Goal: Transaction & Acquisition: Obtain resource

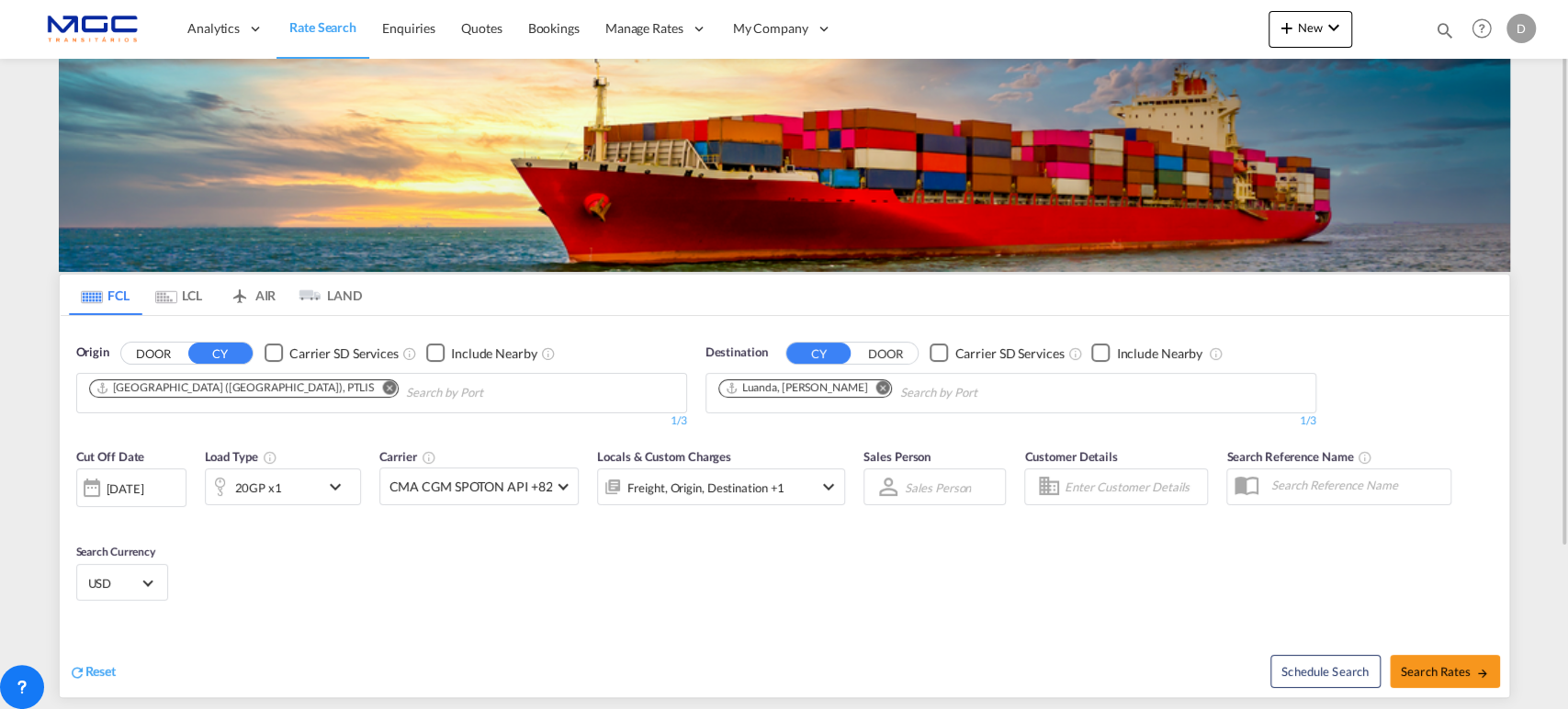
click at [876, 388] on md-icon "Remove" at bounding box center [883, 387] width 14 height 14
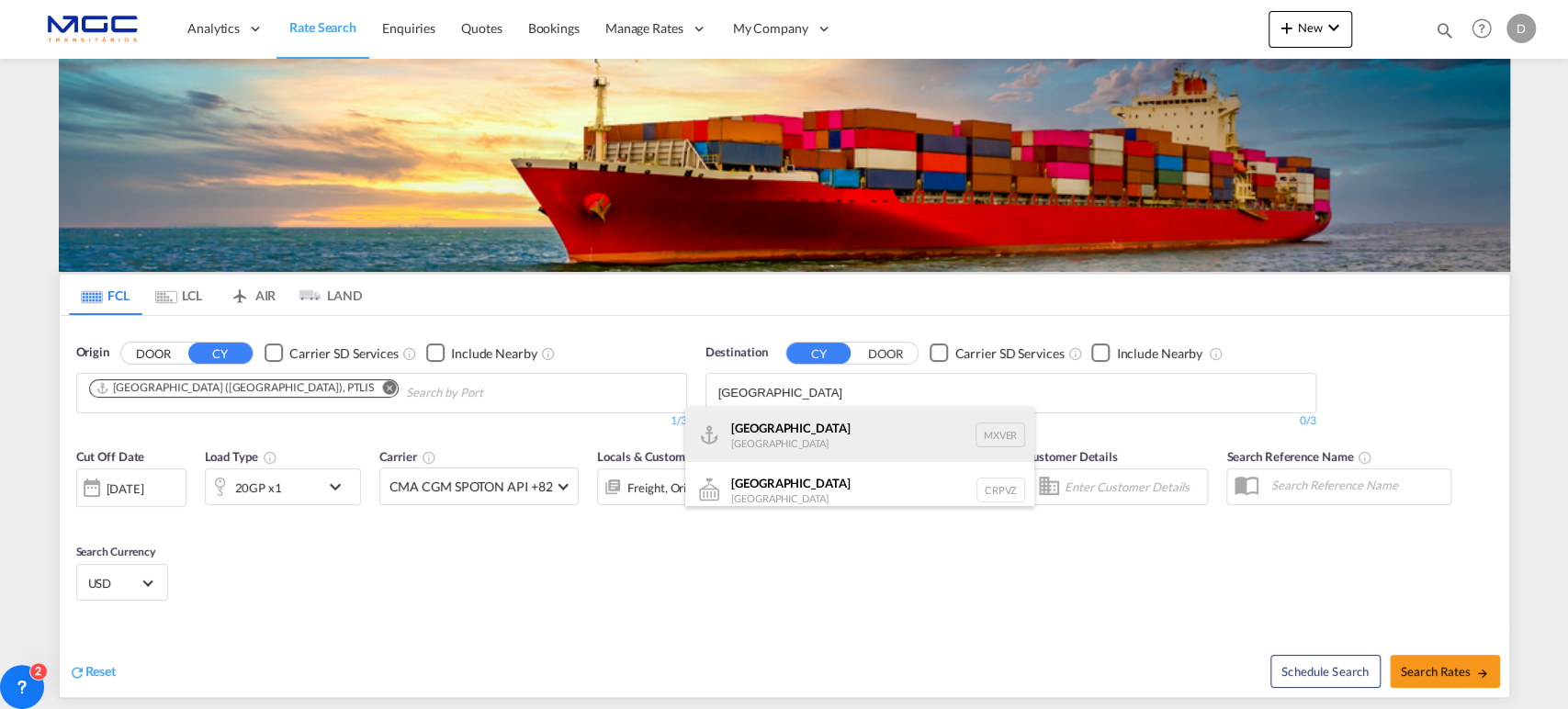
type input "[GEOGRAPHIC_DATA]"
click at [839, 428] on div "[GEOGRAPHIC_DATA] [GEOGRAPHIC_DATA] MXVER" at bounding box center [859, 434] width 349 height 55
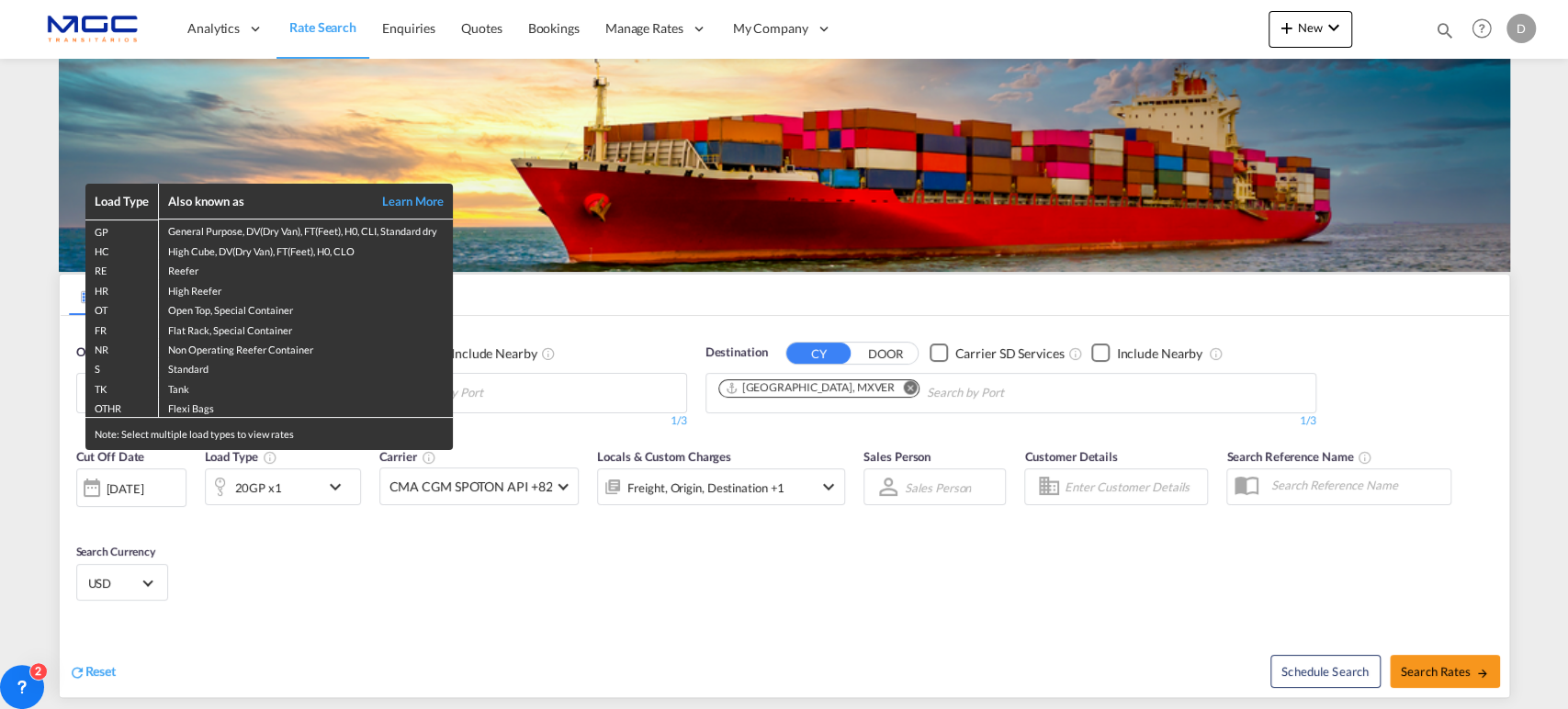
click at [524, 394] on div "Load Type Also known as Learn More GP General Purpose, DV(Dry Van), FT(Feet), H…" at bounding box center [784, 354] width 1568 height 709
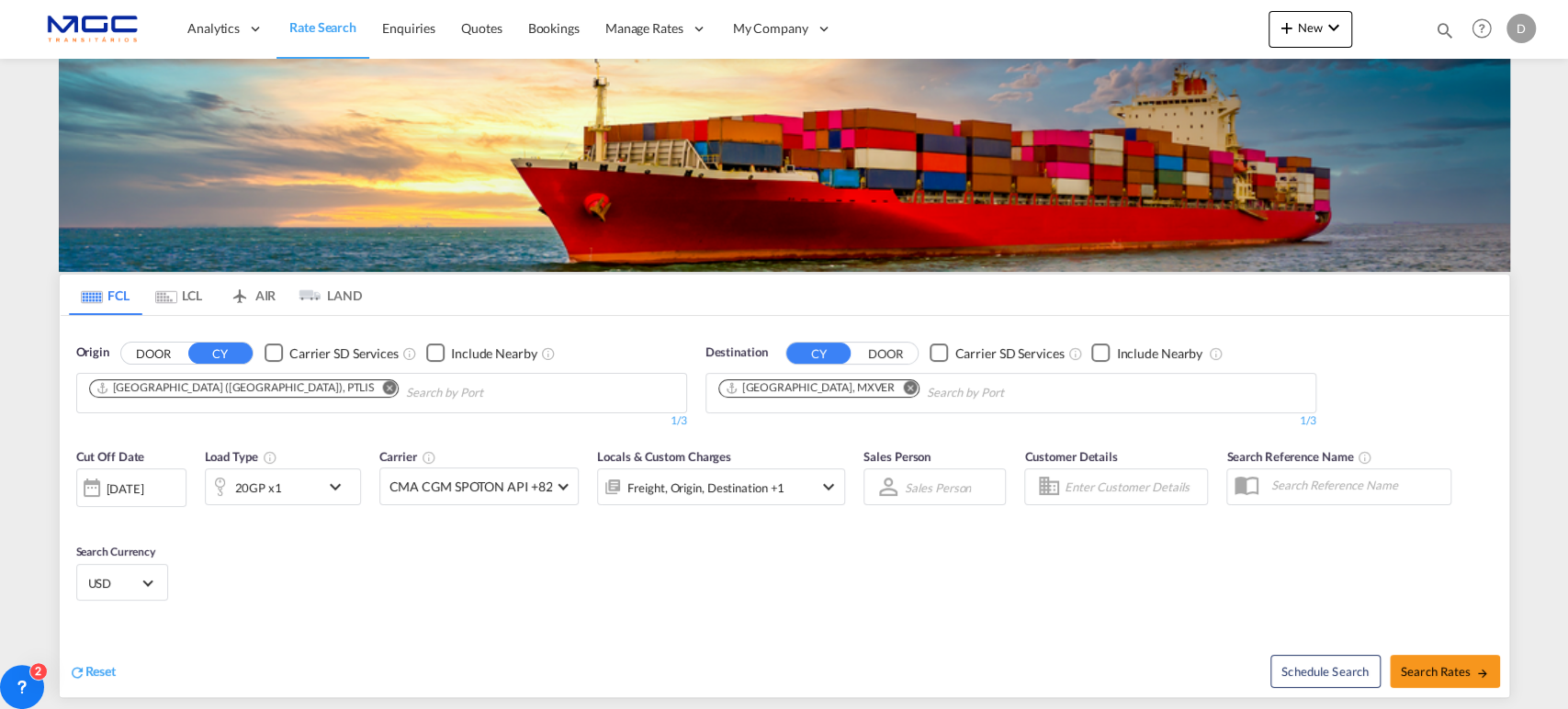
click at [524, 391] on md-chips "[GEOGRAPHIC_DATA] ([GEOGRAPHIC_DATA]), PTLIS" at bounding box center [381, 393] width 609 height 39
click at [370, 388] on button "Remove" at bounding box center [384, 389] width 28 height 18
click at [232, 388] on body "Analytics Reports Dashboard Rate Search Enquiries Quotes Bookings" at bounding box center [784, 354] width 1568 height 709
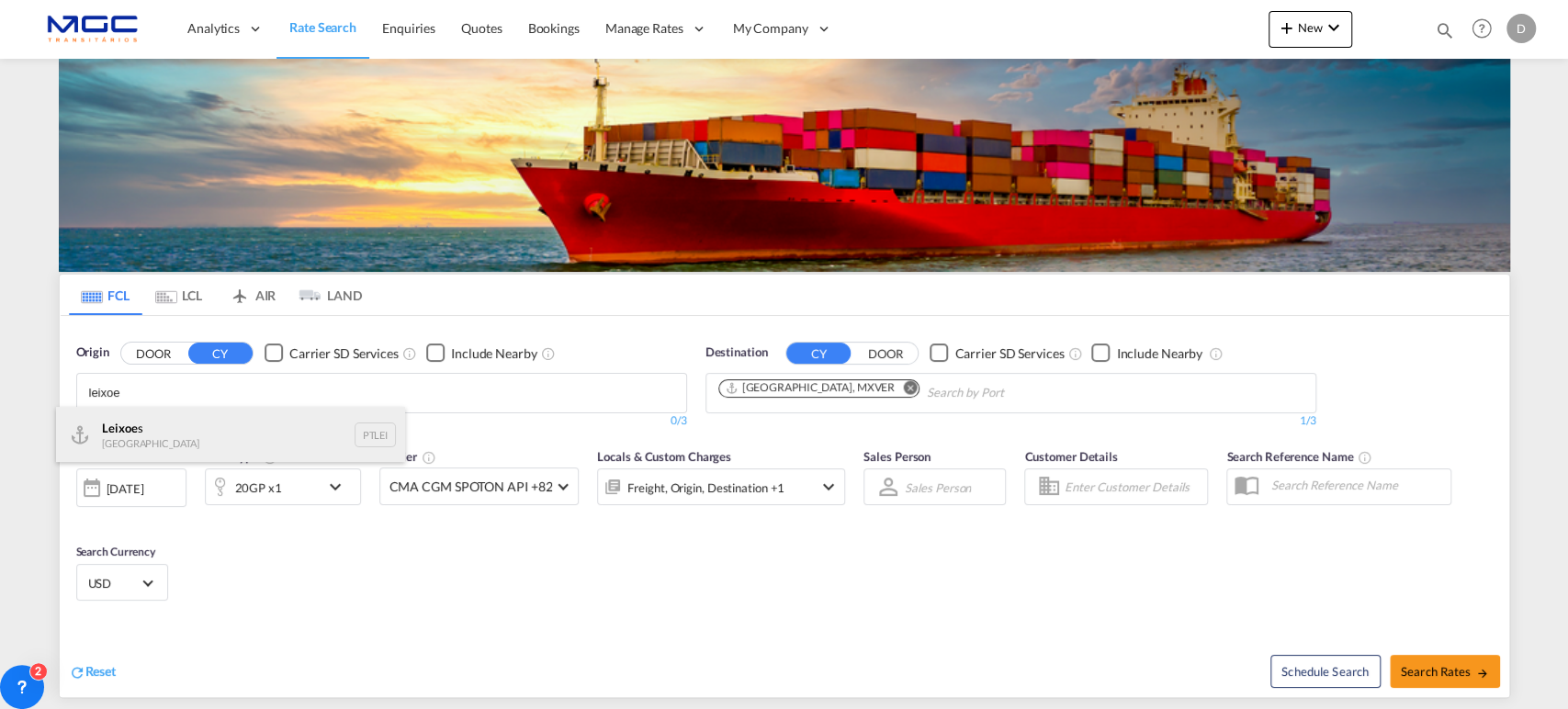
type input "leixoe"
click at [140, 442] on div "Leixoe s Portugal PTLEI" at bounding box center [230, 434] width 349 height 55
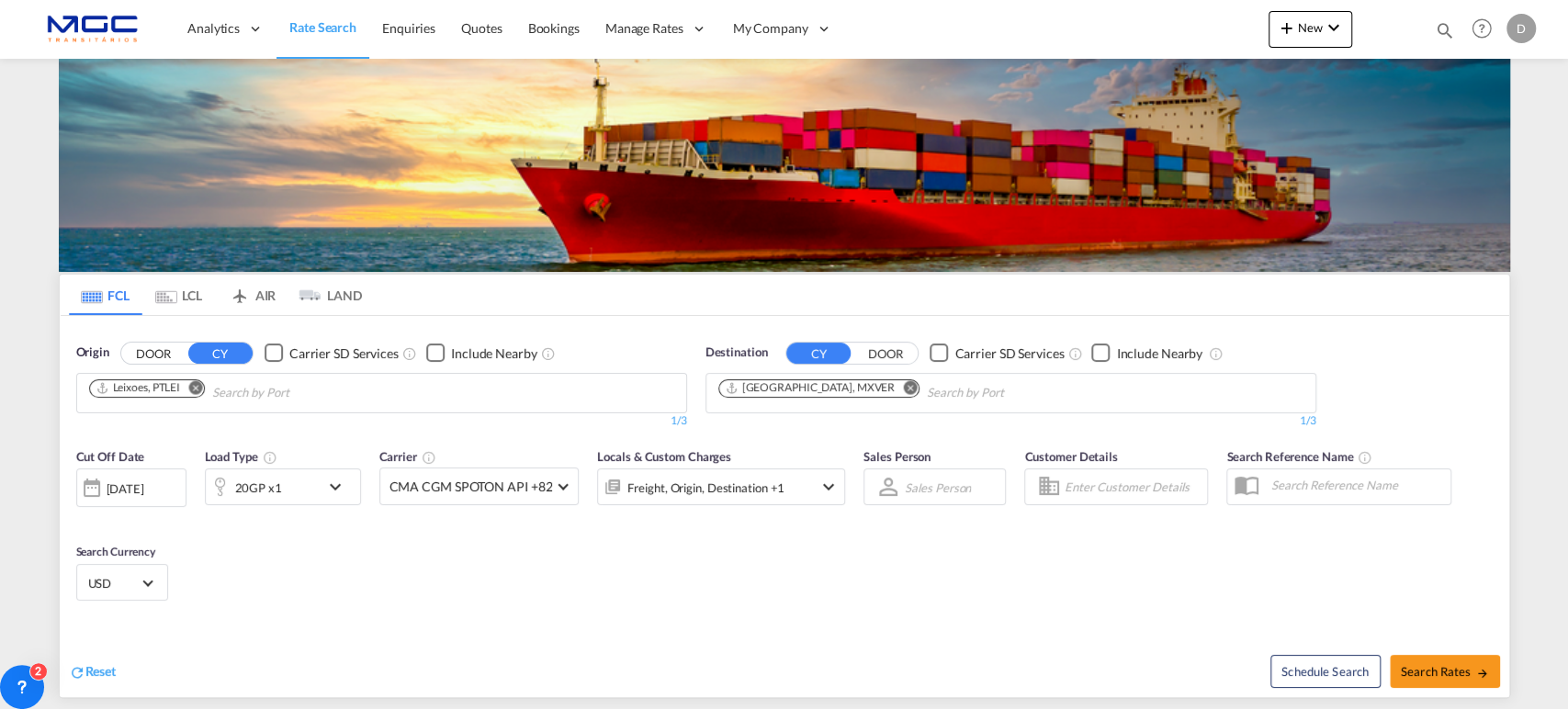
click at [903, 388] on md-icon "Remove" at bounding box center [910, 387] width 14 height 14
click at [833, 393] on input "Chips input." at bounding box center [805, 392] width 175 height 29
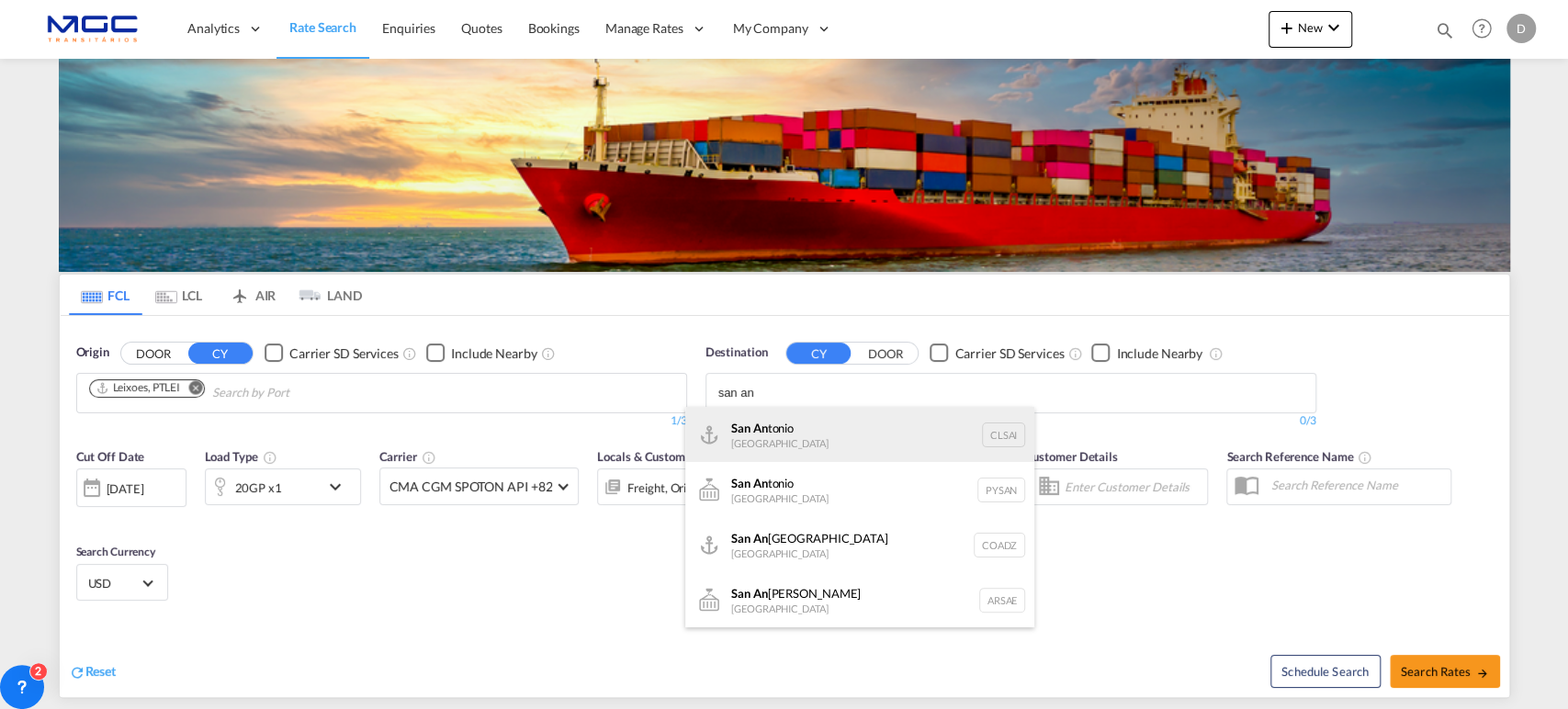
type input "san an"
click at [795, 432] on div "San An tonio [GEOGRAPHIC_DATA] CLSAI" at bounding box center [859, 434] width 349 height 55
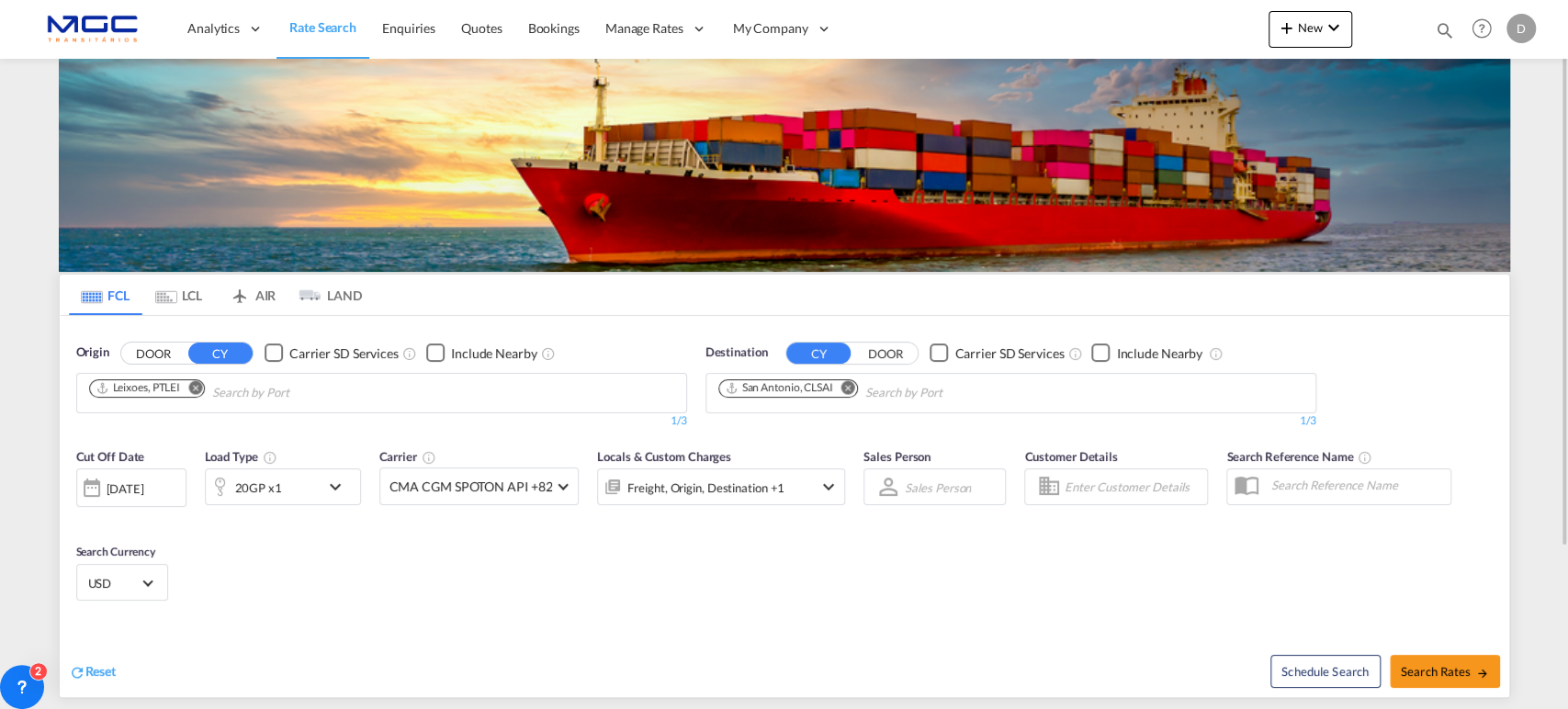
click at [336, 480] on md-icon "icon-chevron-down" at bounding box center [339, 487] width 31 height 22
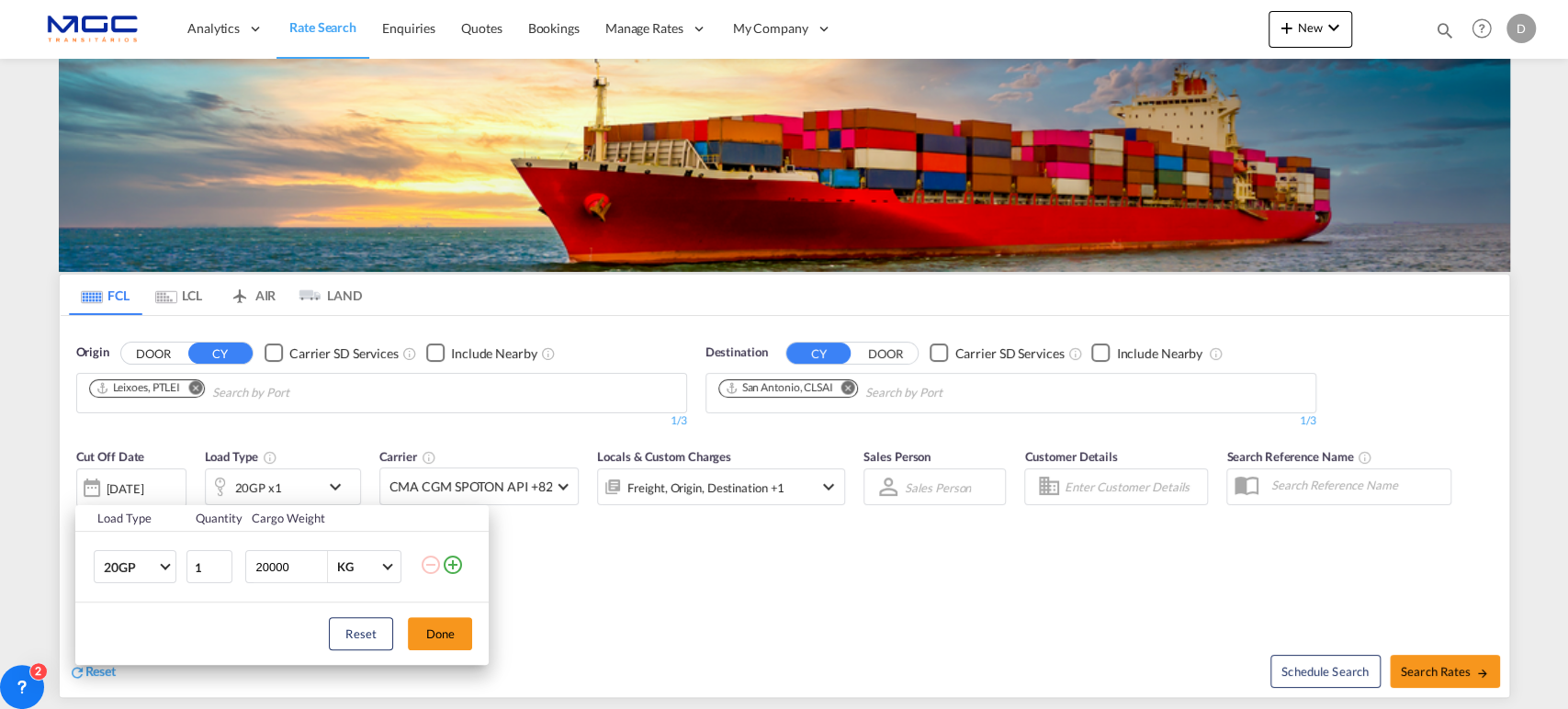
click at [458, 559] on md-icon "icon-plus-circle-outline" at bounding box center [453, 565] width 22 height 22
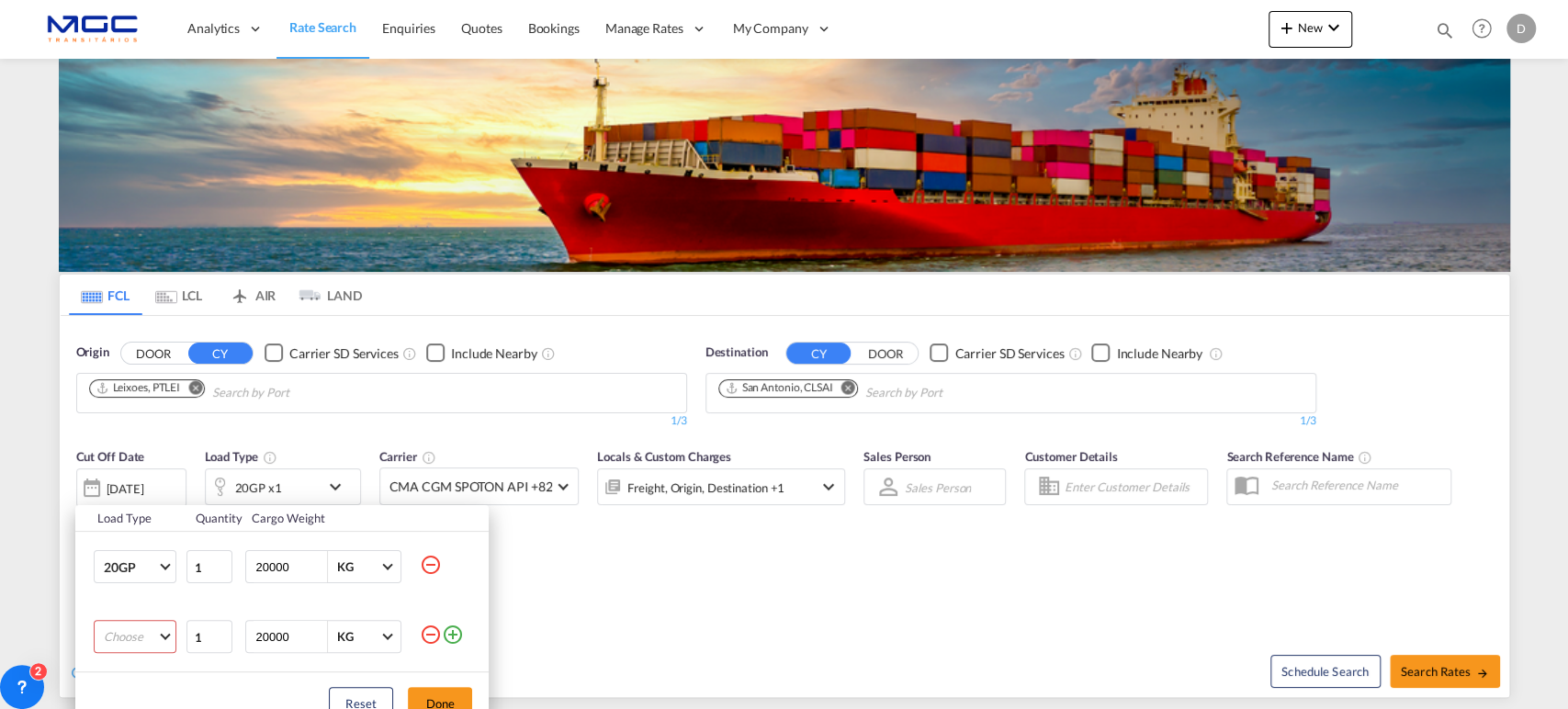
click at [161, 619] on td "Choose 20GP 40GP 40HC 45HC 20RE 40RE 40HR 20OT 40OT 20FR 40FR 40NR 20NR 45S 20T…" at bounding box center [129, 637] width 109 height 70
click at [151, 638] on md-select "Choose 20GP 40GP 40HC 45HC 20RE 40RE 40HR 20OT 40OT 20FR 40FR 40NR 20NR 45S 20T…" at bounding box center [135, 636] width 83 height 33
click at [142, 578] on md-option "40HC" at bounding box center [151, 576] width 125 height 44
click at [452, 696] on button "Done" at bounding box center [440, 703] width 64 height 33
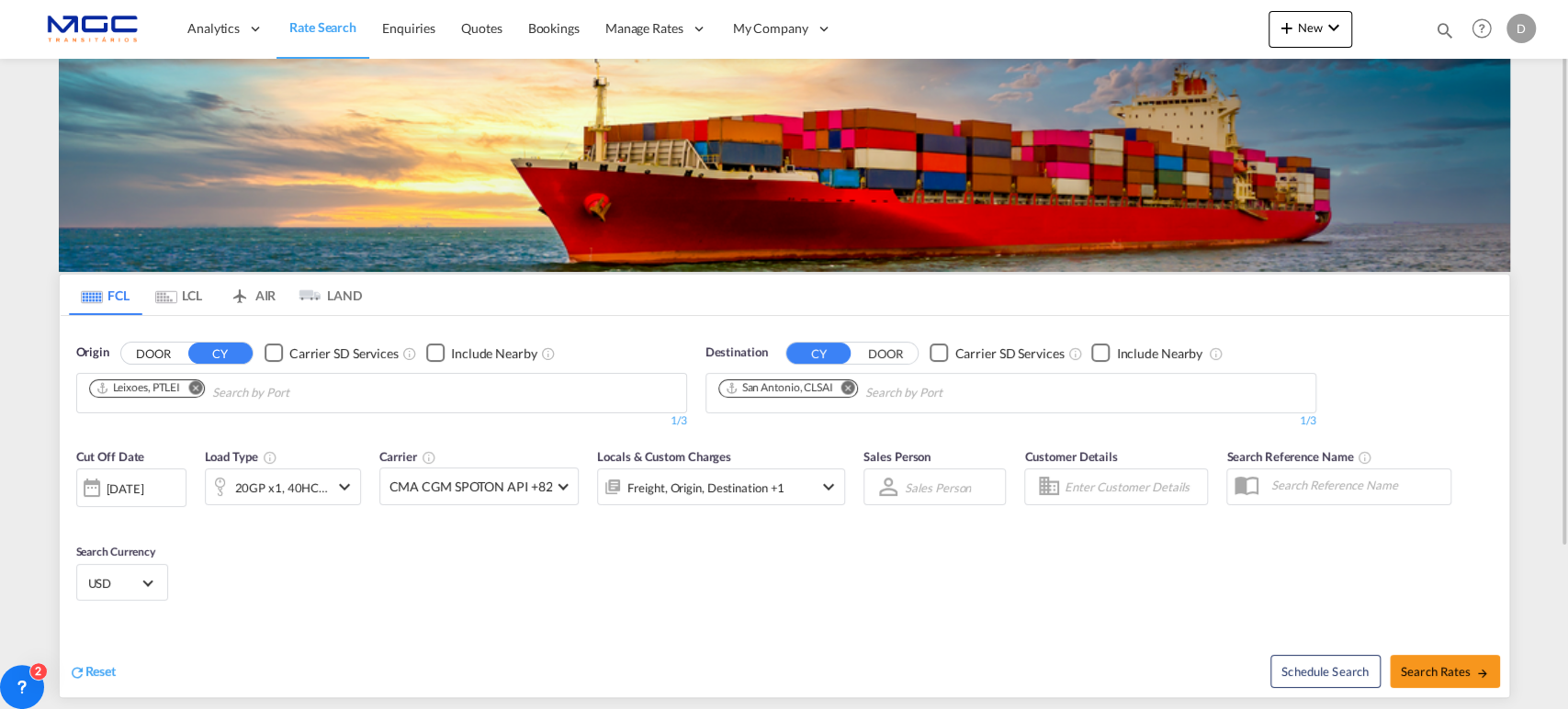
click at [149, 582] on span "Select Currency: $ USDUnited States Dollar" at bounding box center [147, 581] width 10 height 10
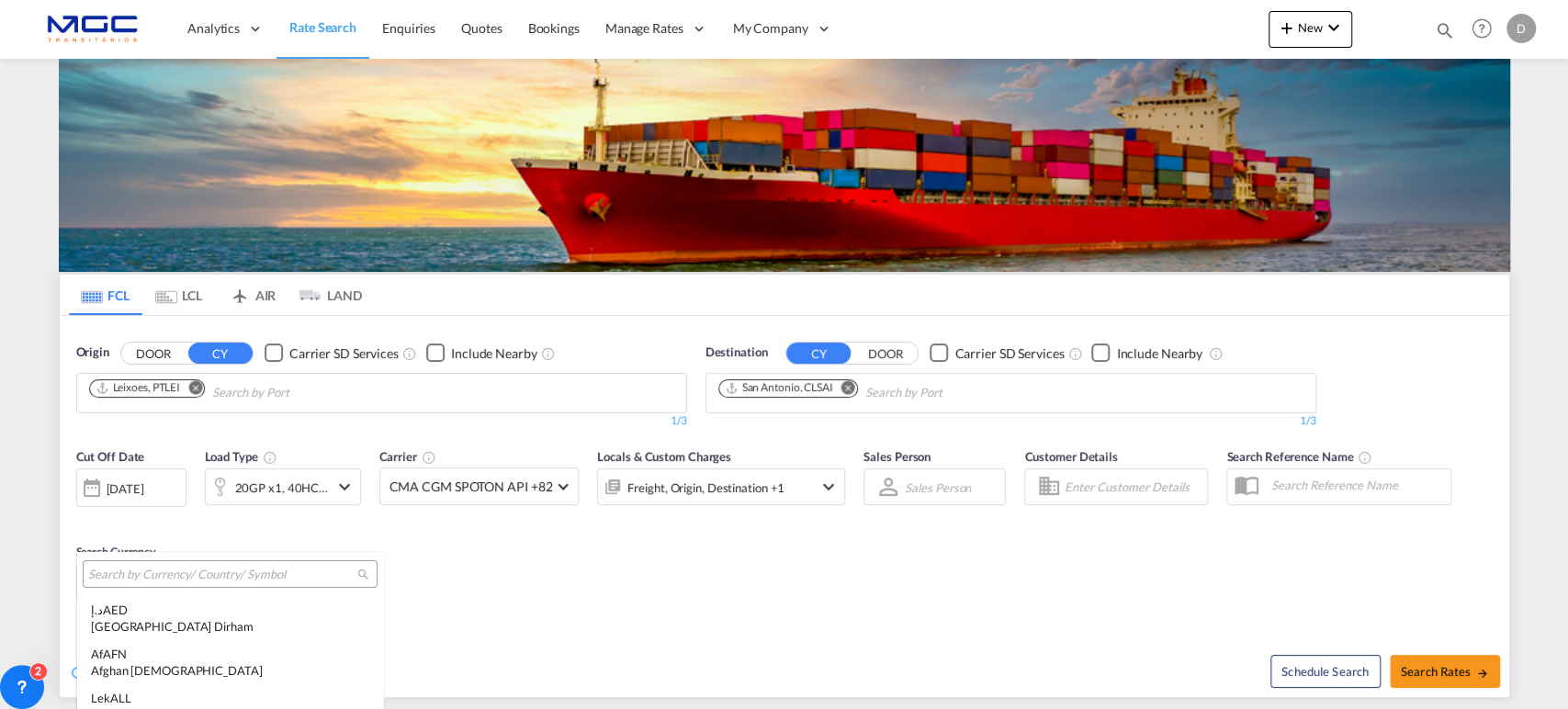
scroll to position [6438, 0]
click at [154, 573] on input "search" at bounding box center [222, 575] width 269 height 17
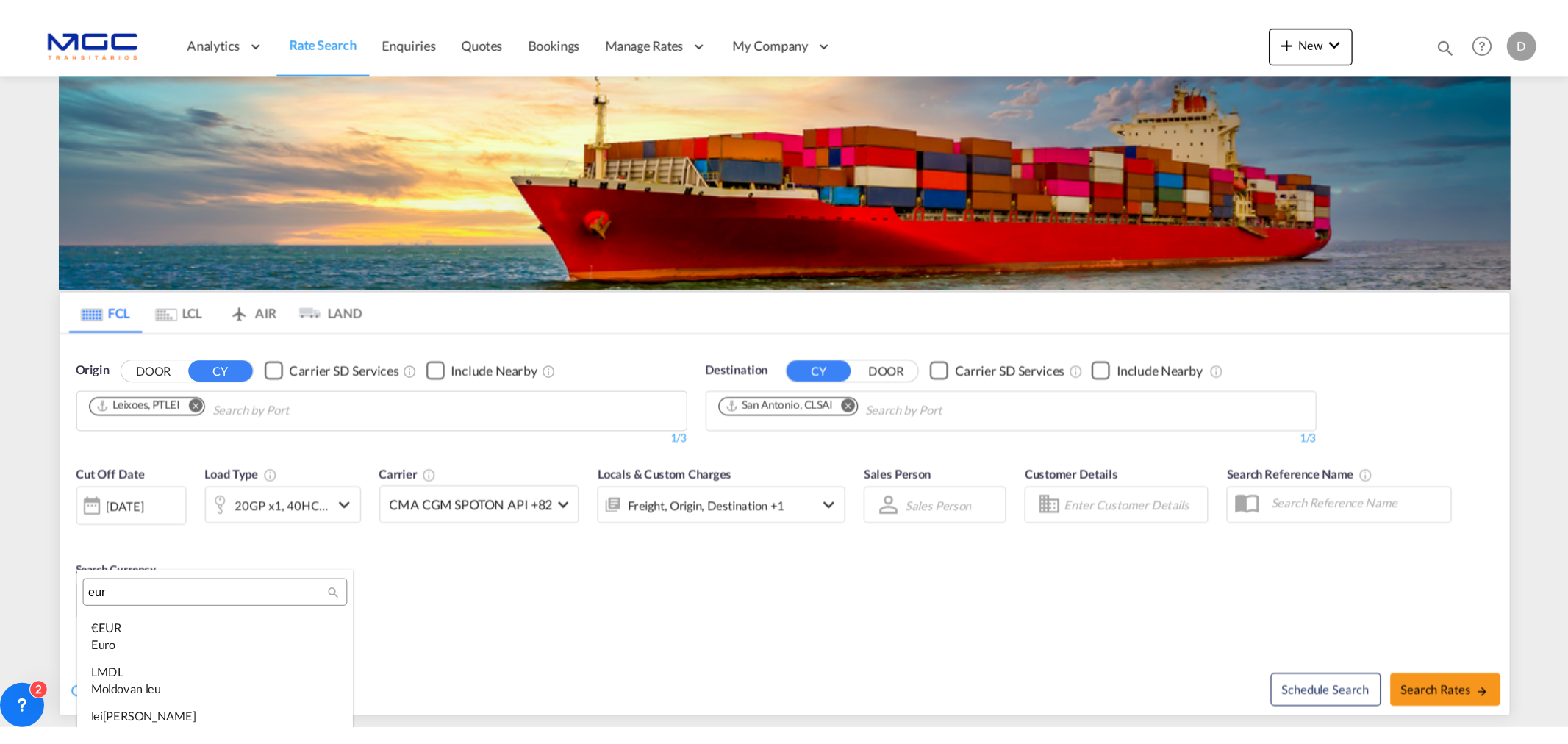
scroll to position [0, 0]
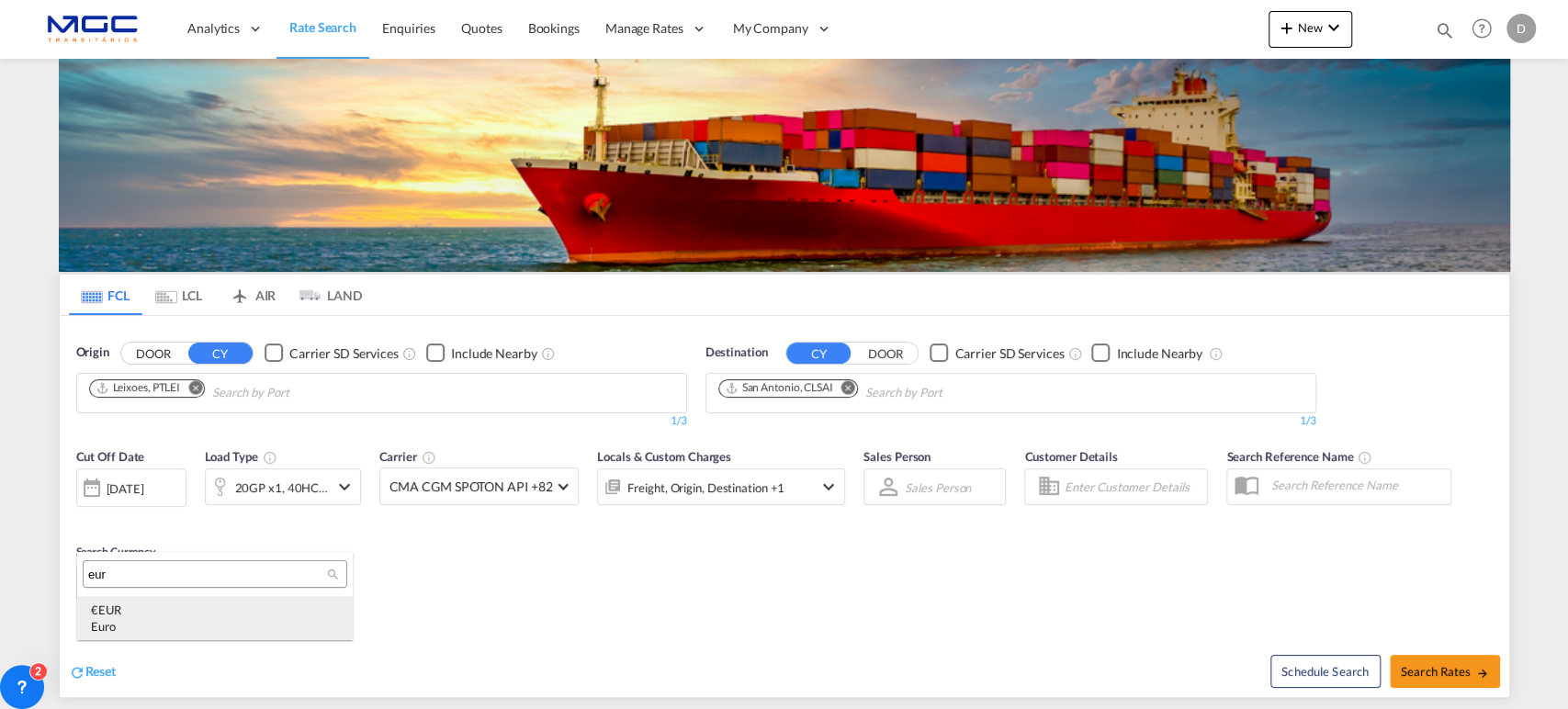
type input "eur"
click at [127, 616] on div "€ EUR Euro" at bounding box center [215, 618] width 248 height 33
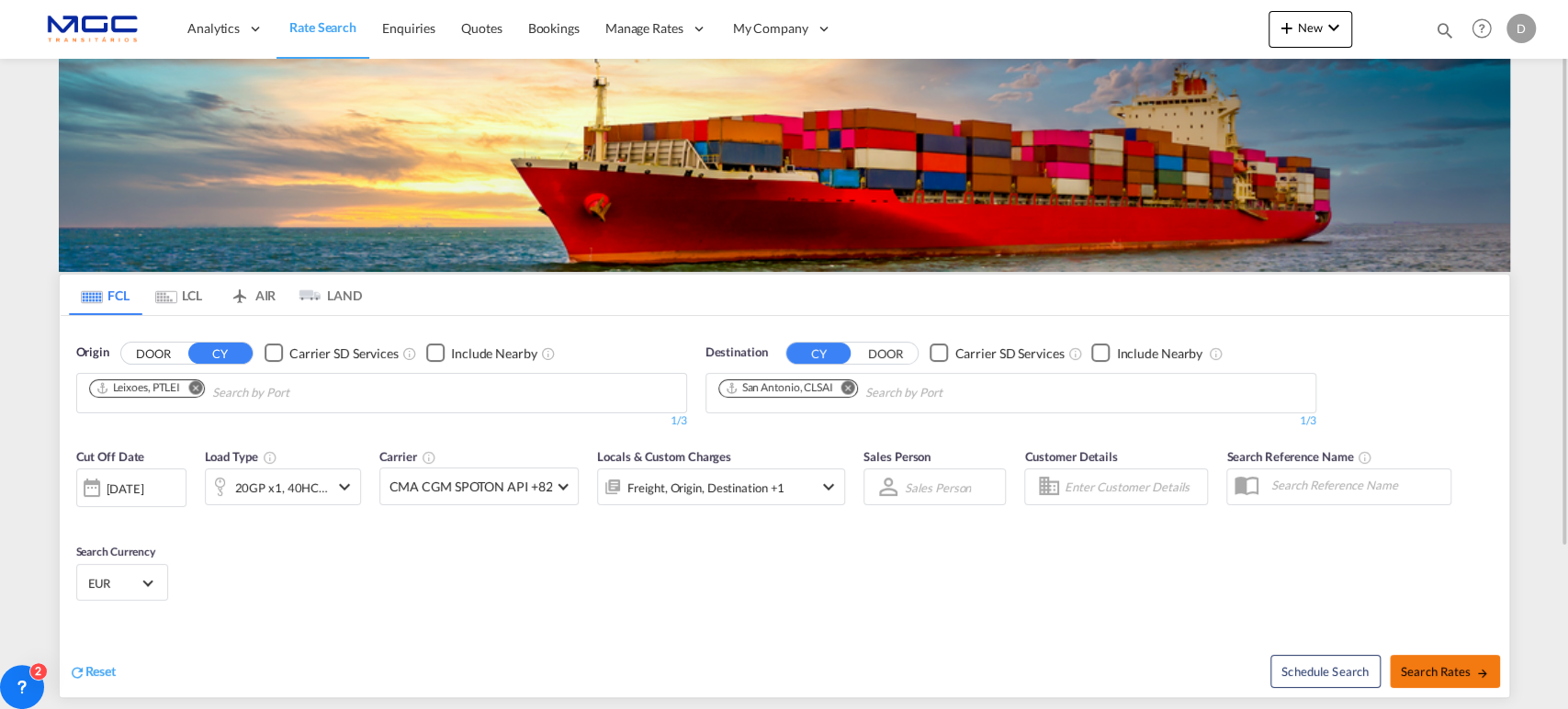
click at [1455, 678] on button "Search Rates" at bounding box center [1445, 671] width 110 height 33
type input "PTLEI to CLSAI / [DATE]"
